Goal: Navigation & Orientation: Go to known website

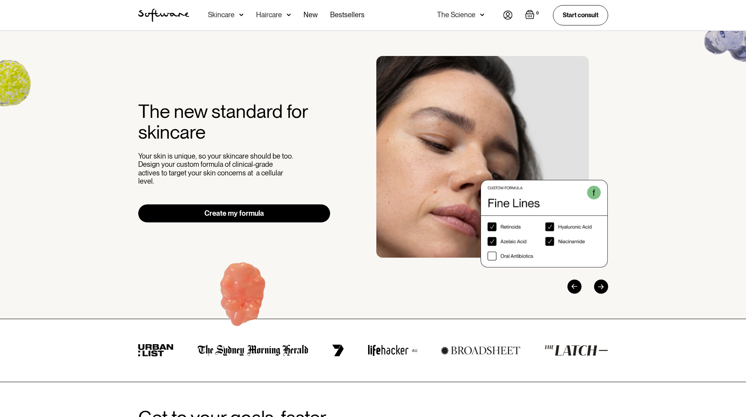
click at [509, 17] on img at bounding box center [507, 15] width 9 height 9
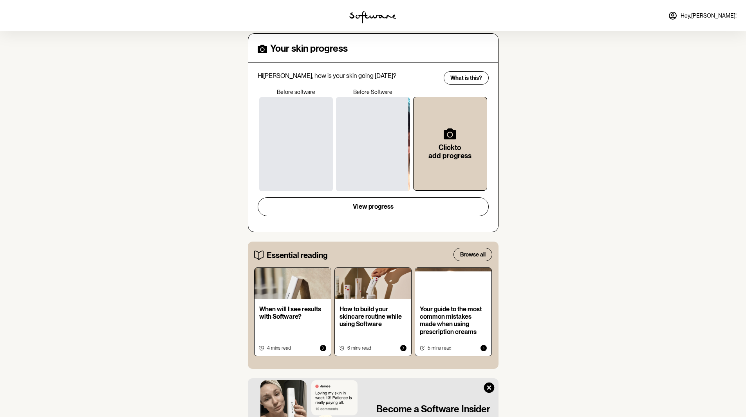
scroll to position [21, 0]
